Goal: Navigation & Orientation: Find specific page/section

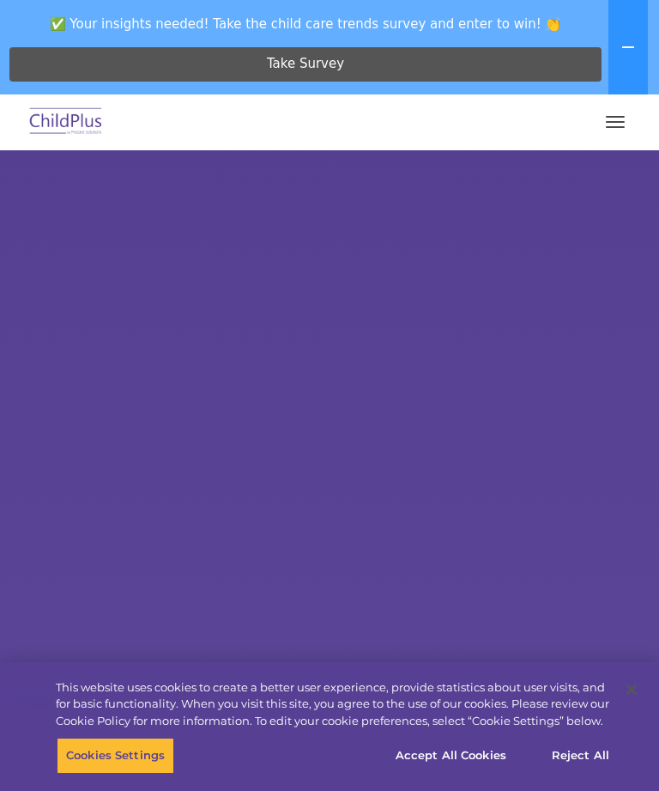
select select "MEDIUM"
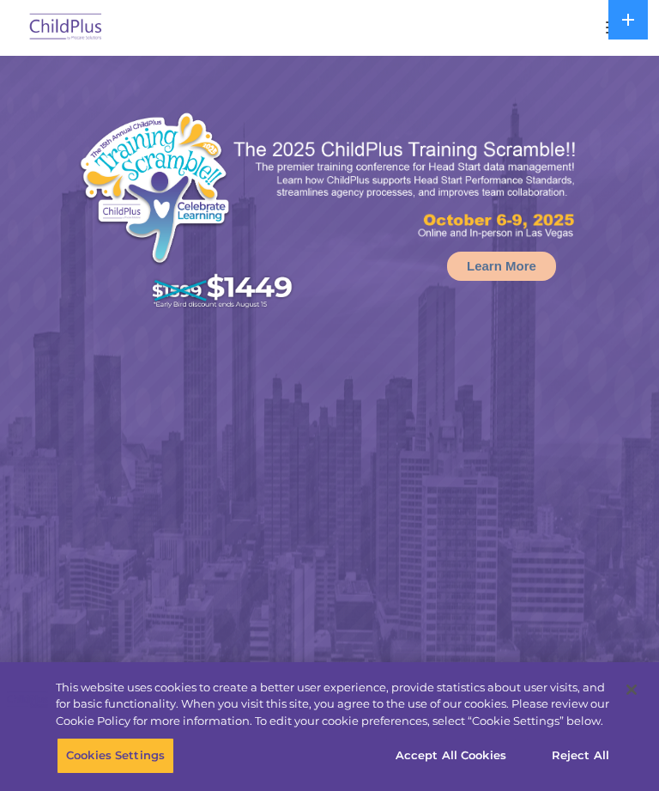
select select "MEDIUM"
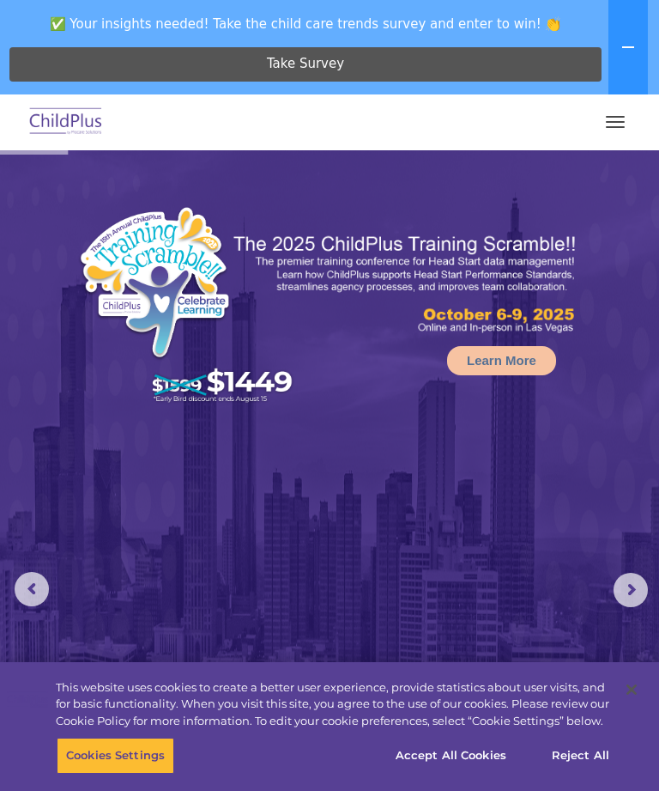
click at [618, 118] on button "button" at bounding box center [615, 121] width 36 height 27
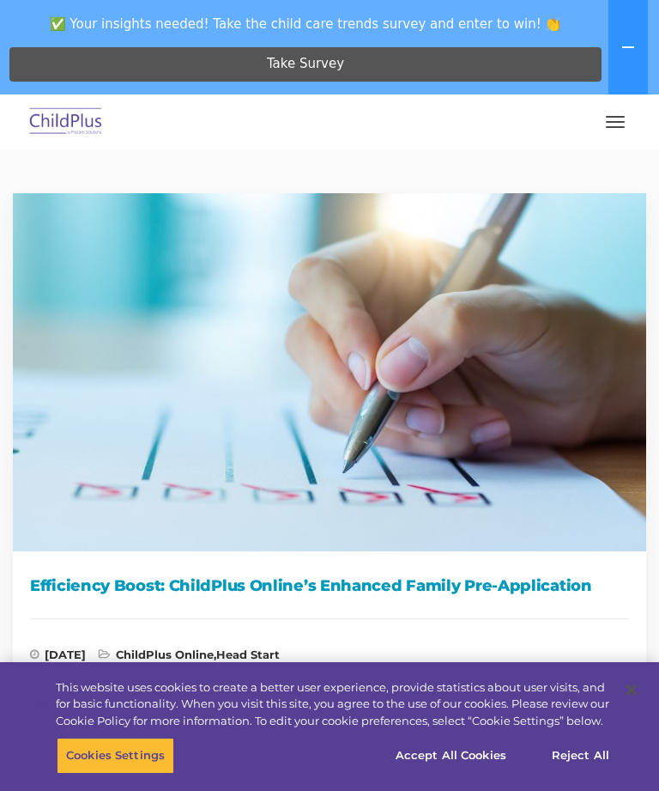
click at [614, 119] on button "button" at bounding box center [615, 121] width 36 height 27
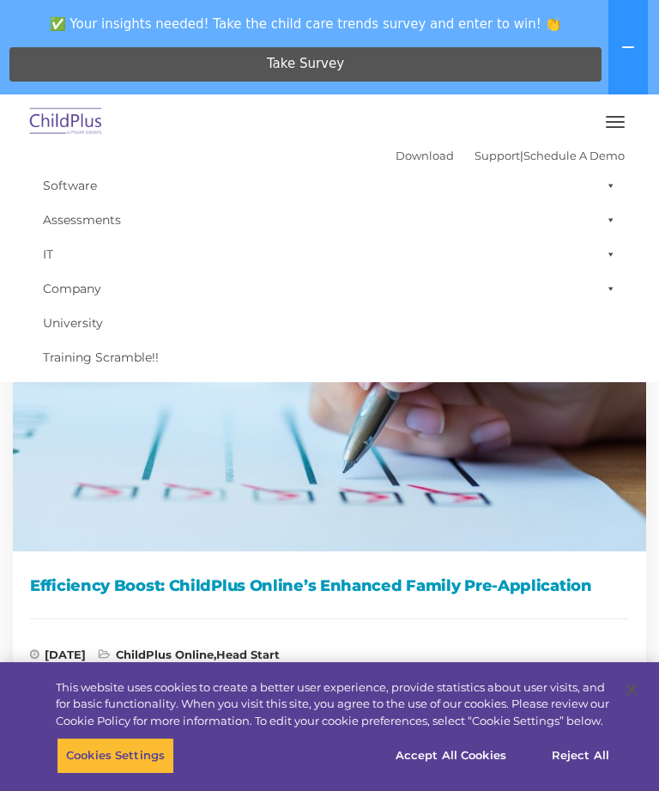
click at [77, 183] on link "Software" at bounding box center [329, 185] width 591 height 34
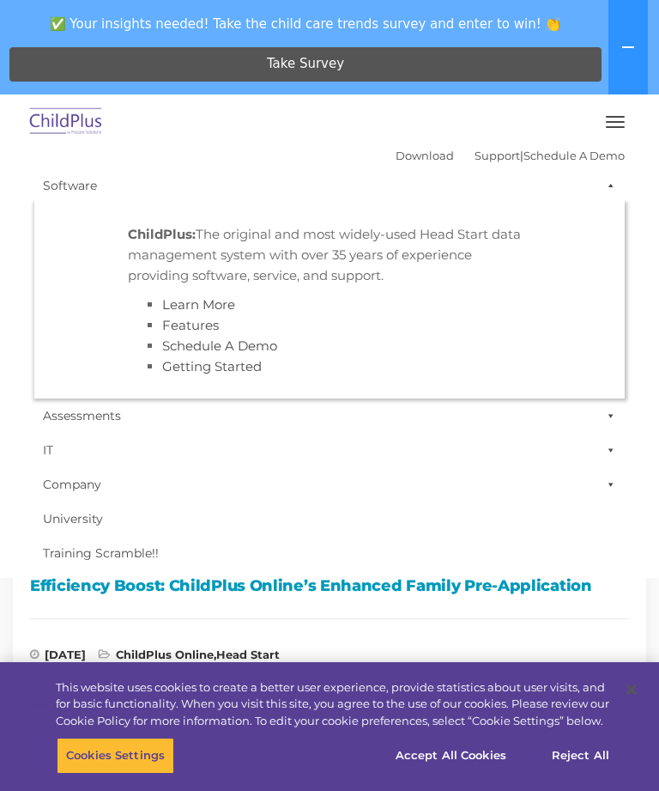
click at [447, 501] on link "Company" at bounding box center [329, 484] width 591 height 34
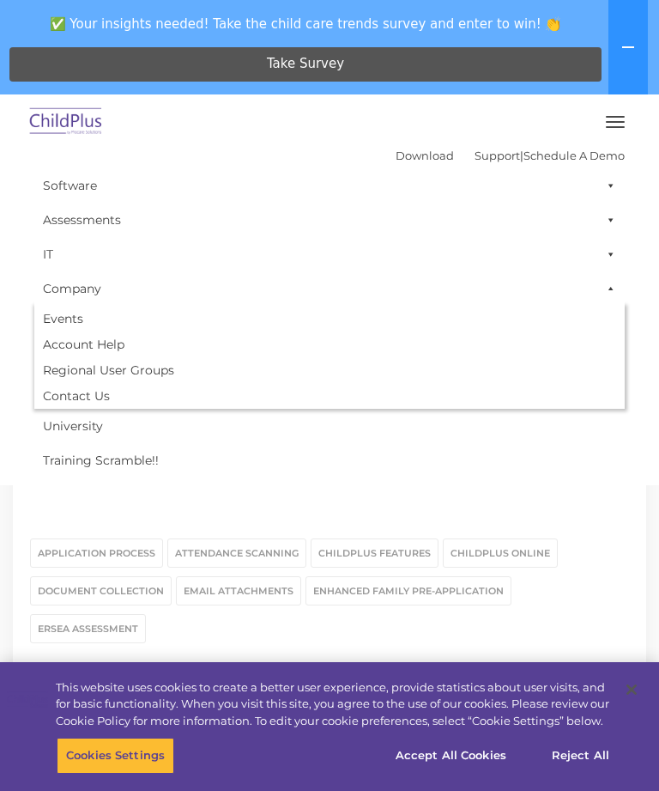
scroll to position [2083, 0]
